Goal: Information Seeking & Learning: Learn about a topic

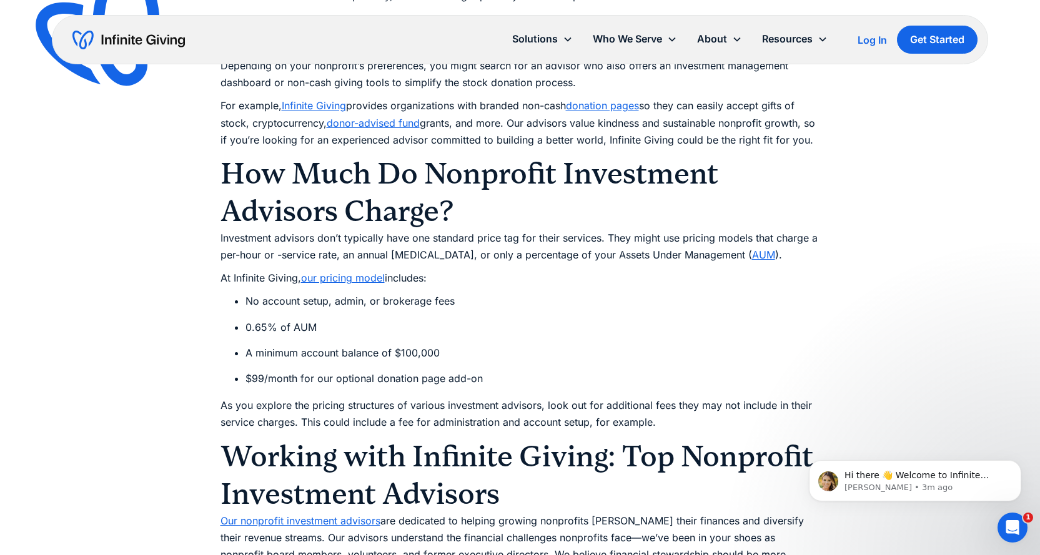
scroll to position [4665, 0]
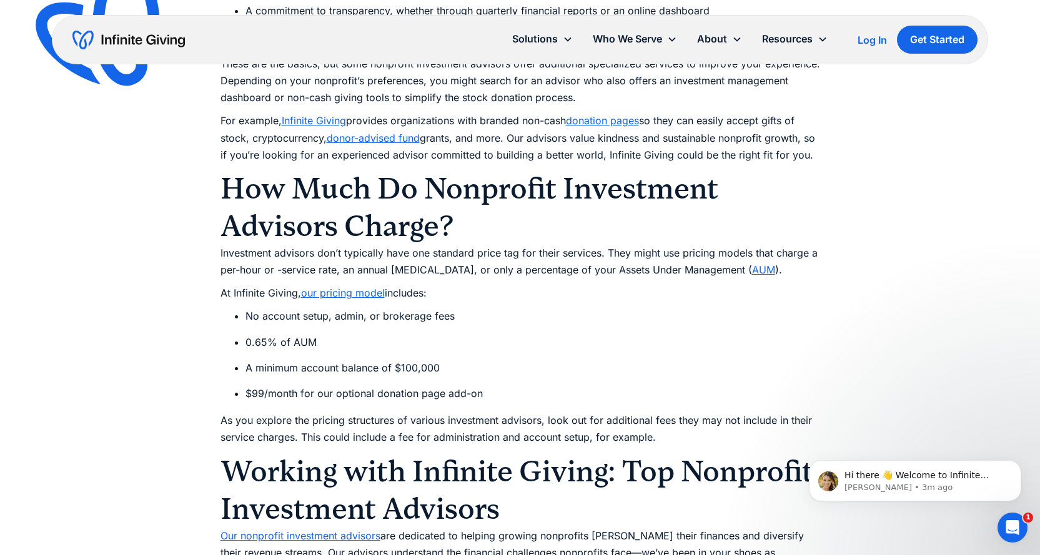
click at [332, 292] on link "our pricing model" at bounding box center [343, 293] width 84 height 12
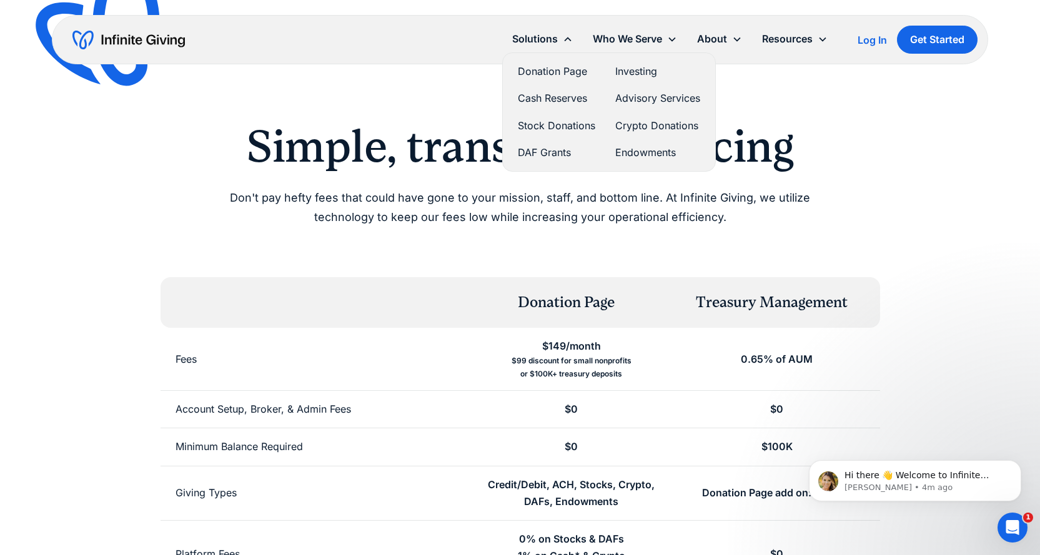
click at [672, 97] on link "Advisory Services" at bounding box center [657, 98] width 85 height 17
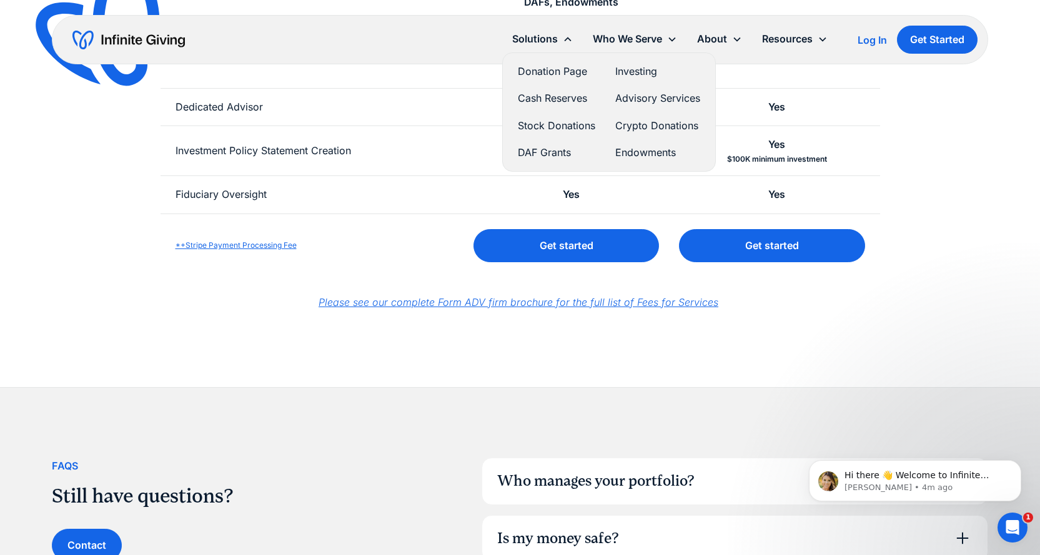
scroll to position [667, 0]
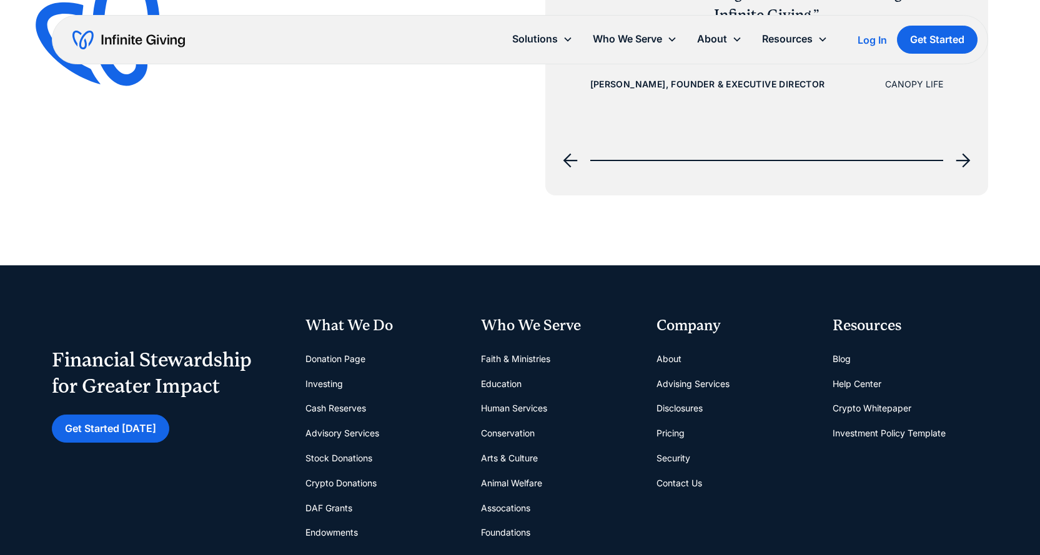
scroll to position [1999, 0]
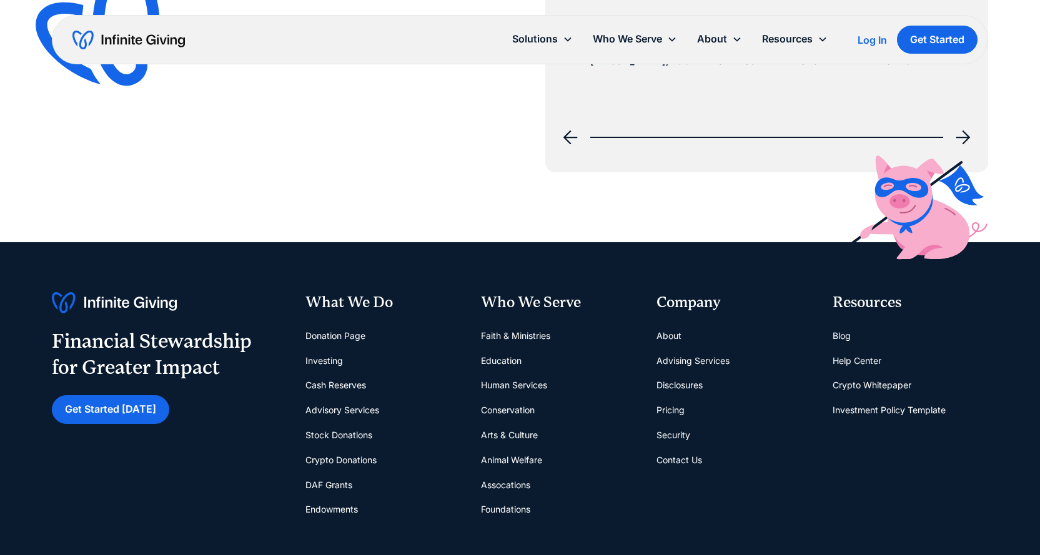
click at [504, 411] on link "Conservation" at bounding box center [508, 410] width 54 height 25
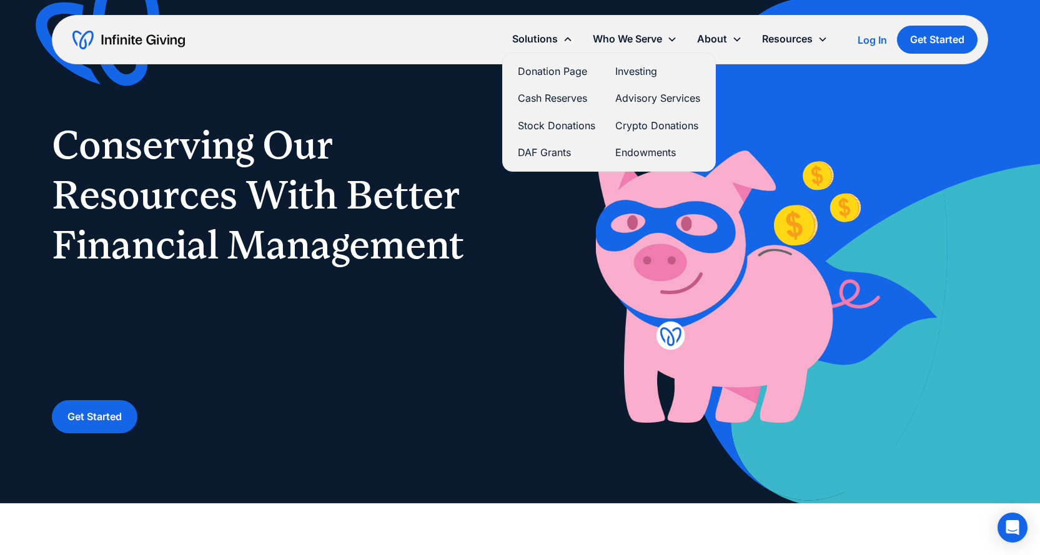
click at [636, 99] on link "Advisory Services" at bounding box center [657, 98] width 85 height 17
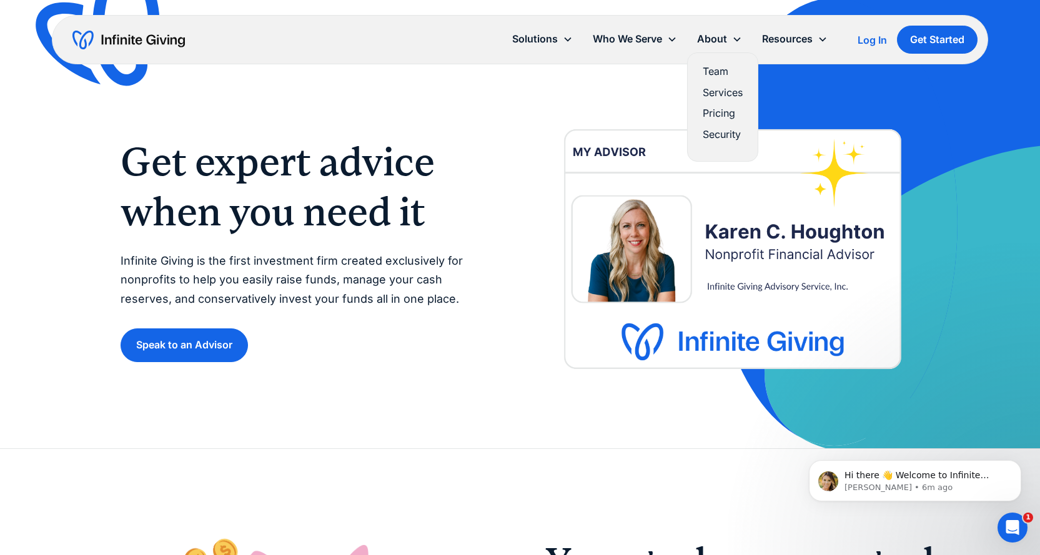
click at [731, 90] on link "Services" at bounding box center [723, 92] width 40 height 17
